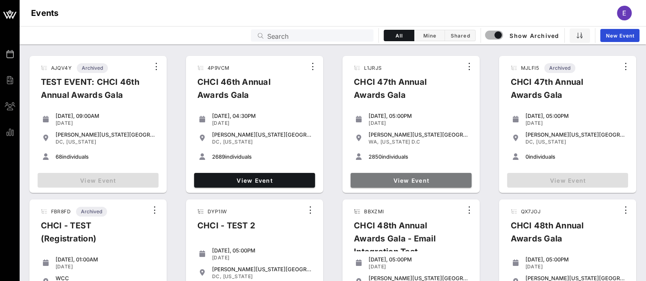
click at [425, 182] on span "View Event" at bounding box center [411, 180] width 114 height 7
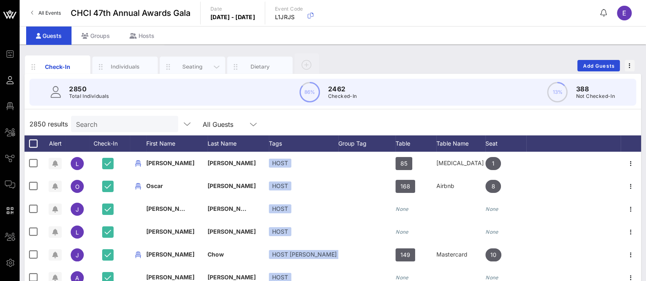
click at [195, 65] on div "Seating" at bounding box center [192, 67] width 36 height 8
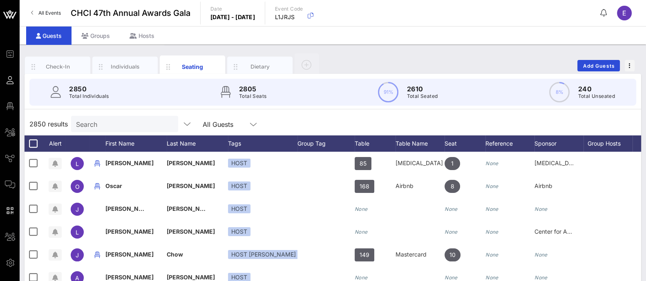
click at [47, 14] on span "All Events" at bounding box center [49, 13] width 22 height 6
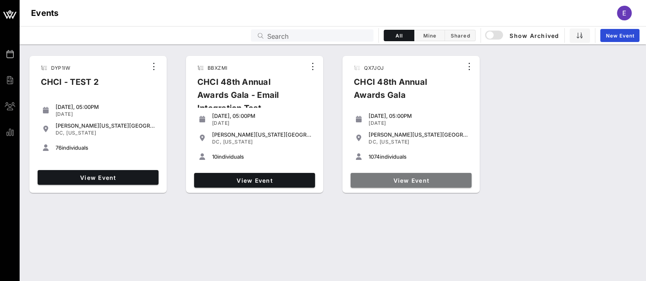
click at [421, 180] on span "View Event" at bounding box center [411, 180] width 114 height 7
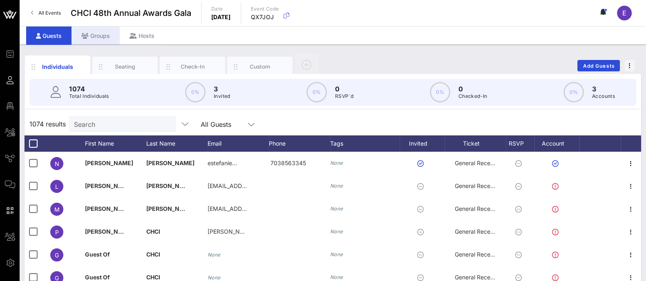
click at [99, 38] on div "Groups" at bounding box center [95, 36] width 48 height 18
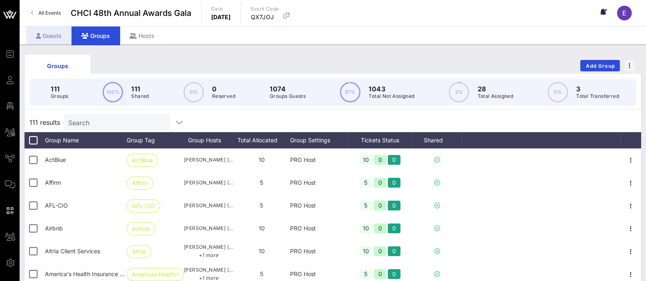
click at [58, 34] on div "Guests" at bounding box center [48, 36] width 45 height 18
